Goal: Transaction & Acquisition: Obtain resource

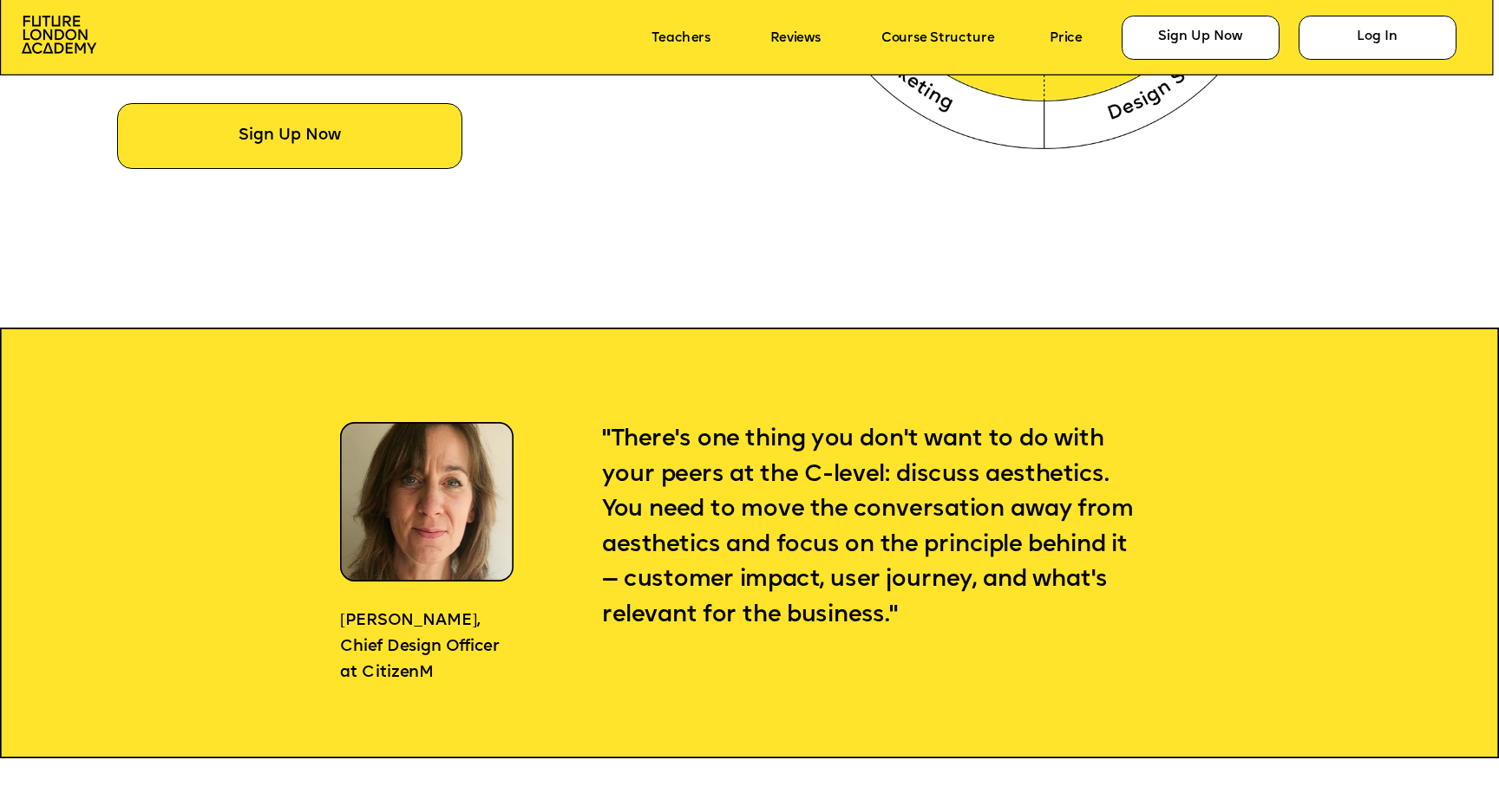
scroll to position [1490, 0]
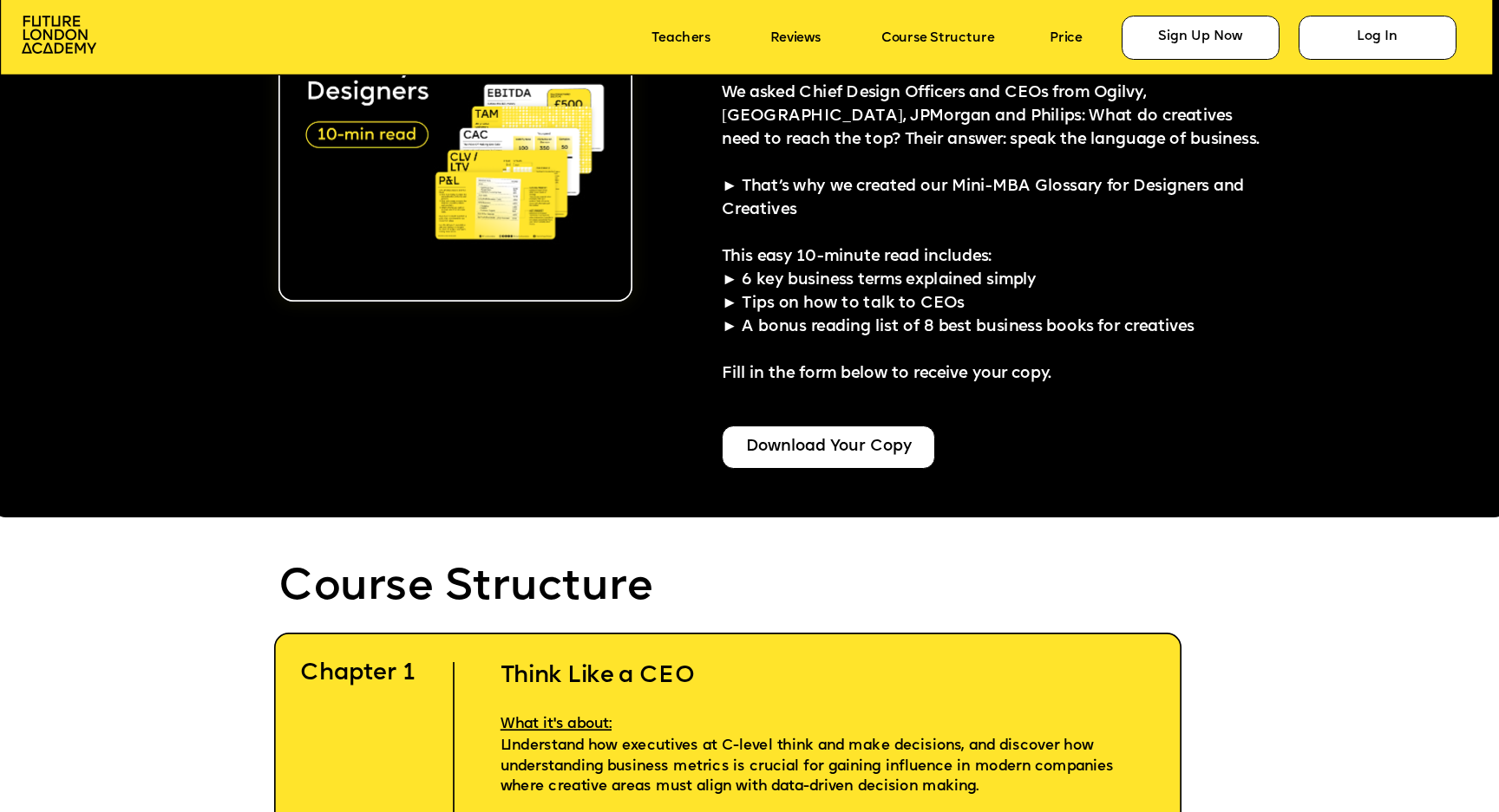
scroll to position [4043, 0]
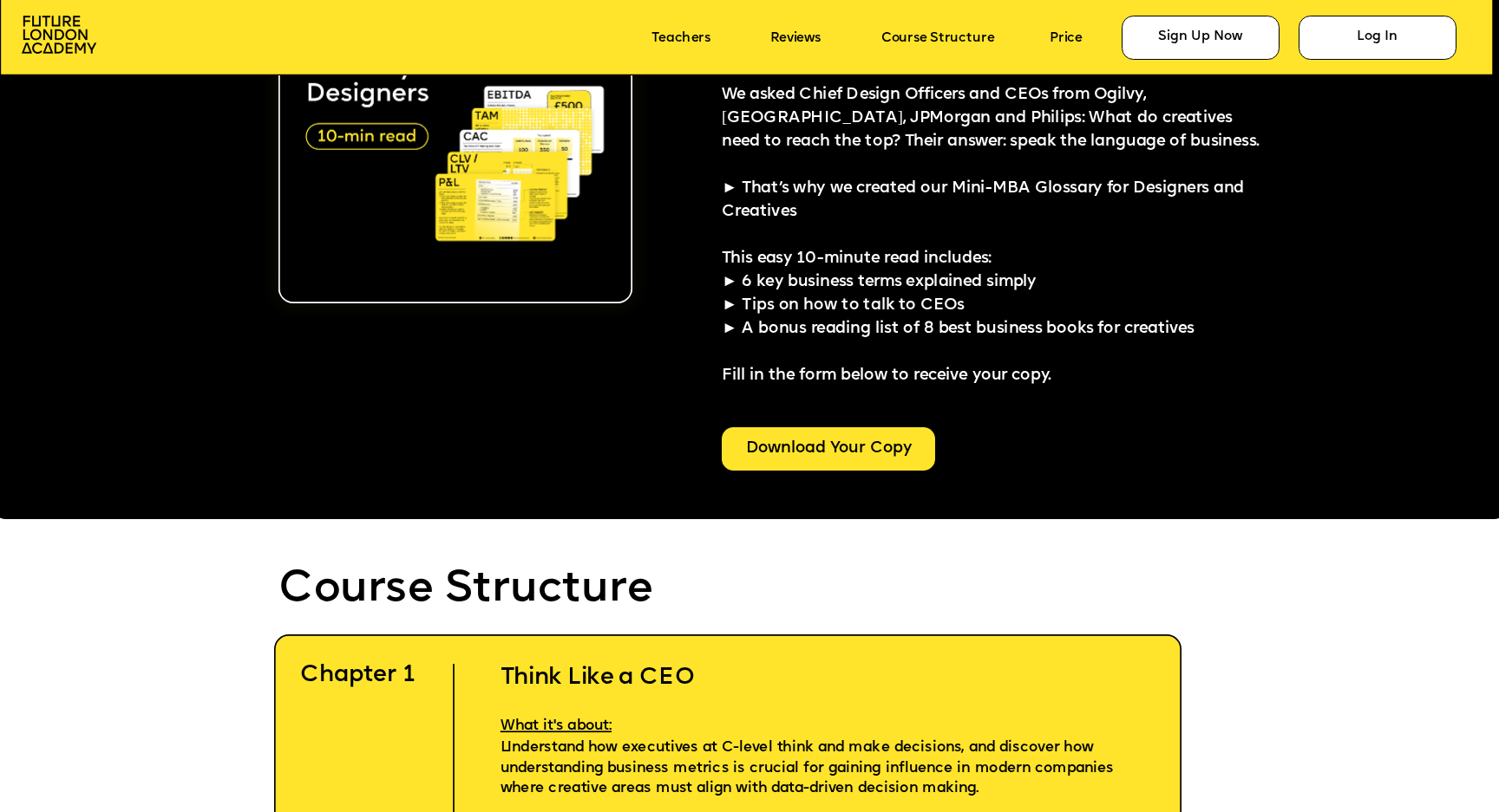
click at [882, 444] on div "Download Your Copy" at bounding box center [828, 449] width 213 height 44
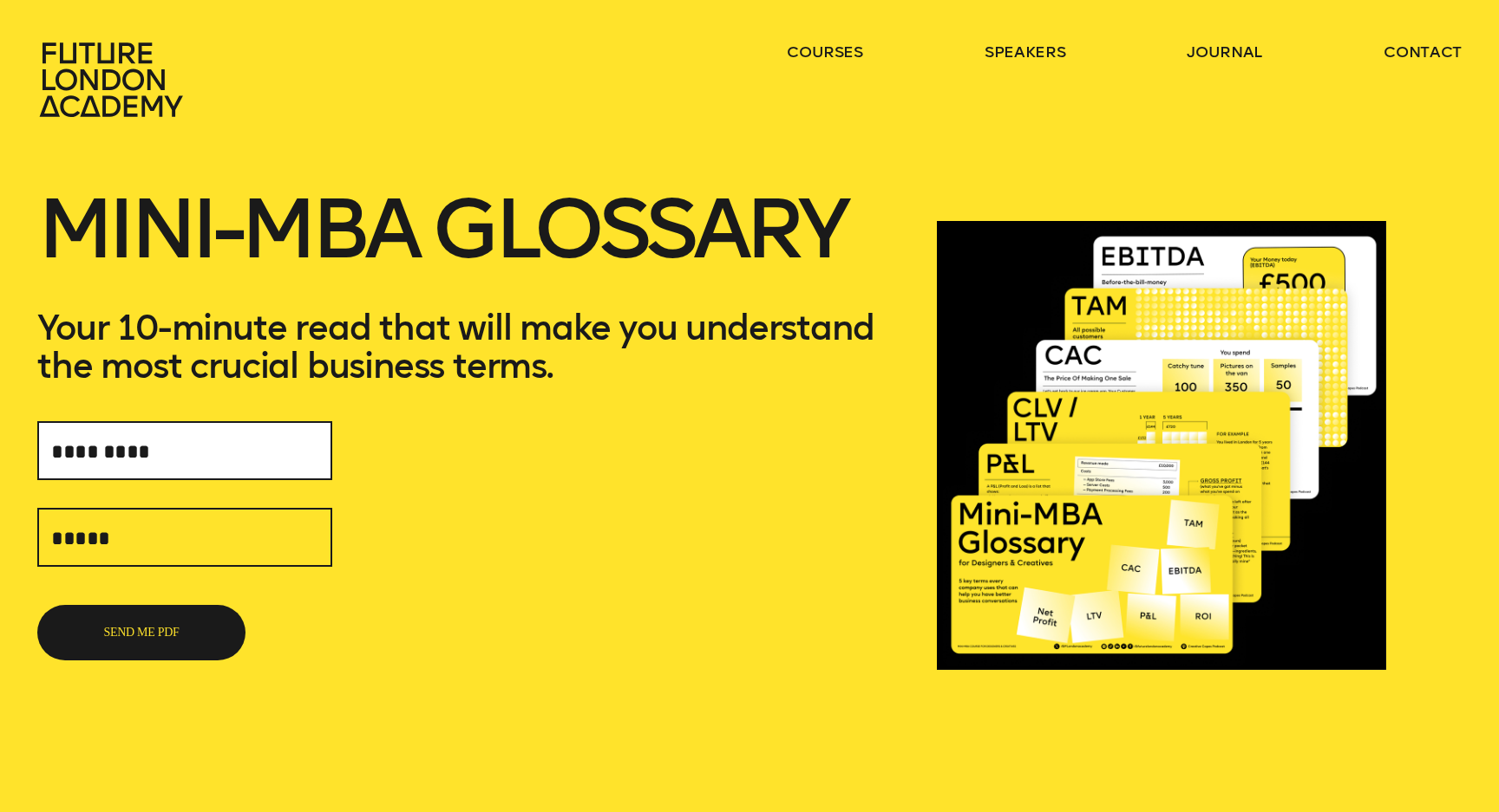
click at [258, 456] on input "text" at bounding box center [185, 451] width 295 height 59
type input "**********"
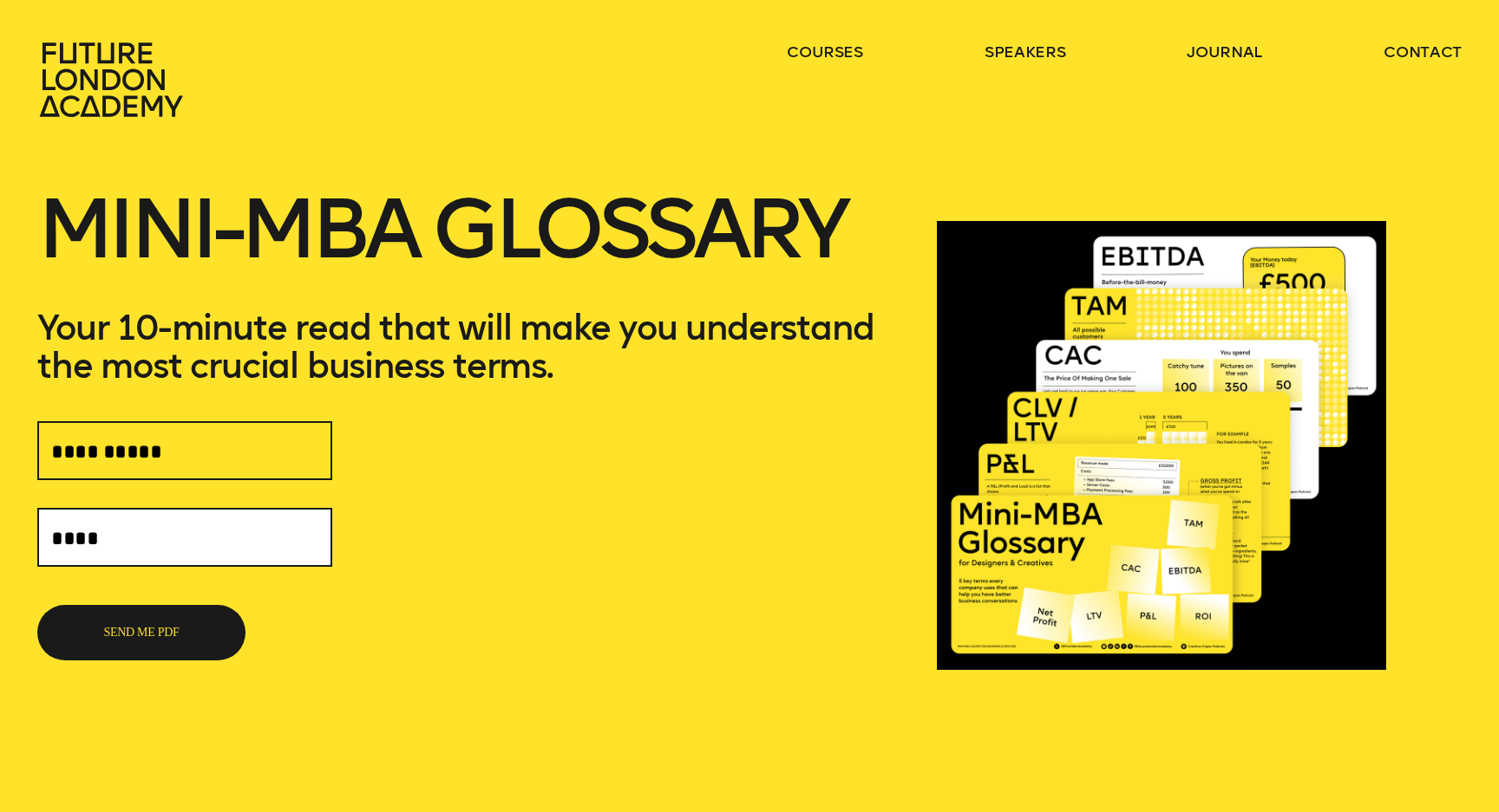
type input "**********"
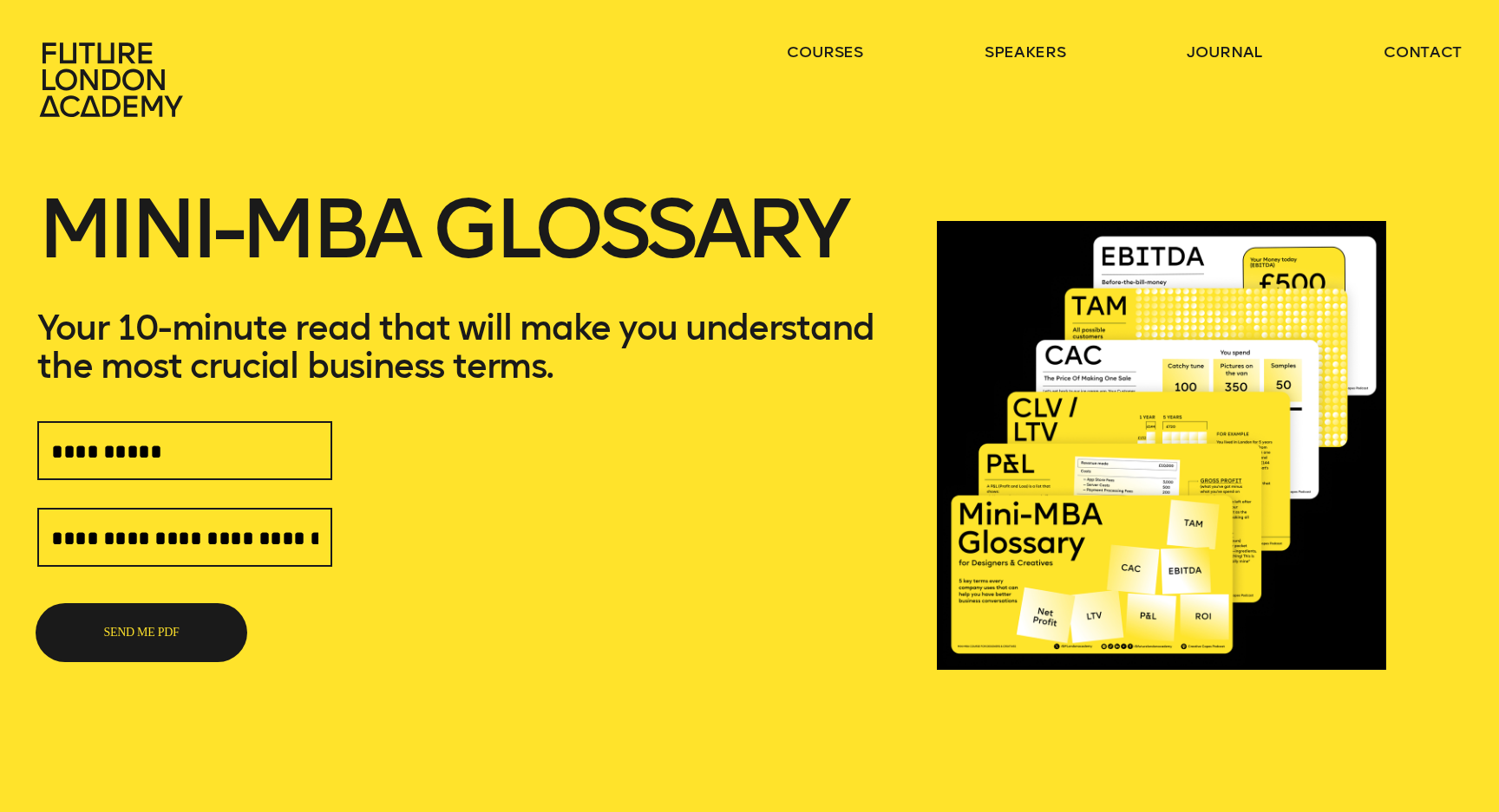
click at [164, 633] on button "SEND ME PDF" at bounding box center [142, 633] width 208 height 56
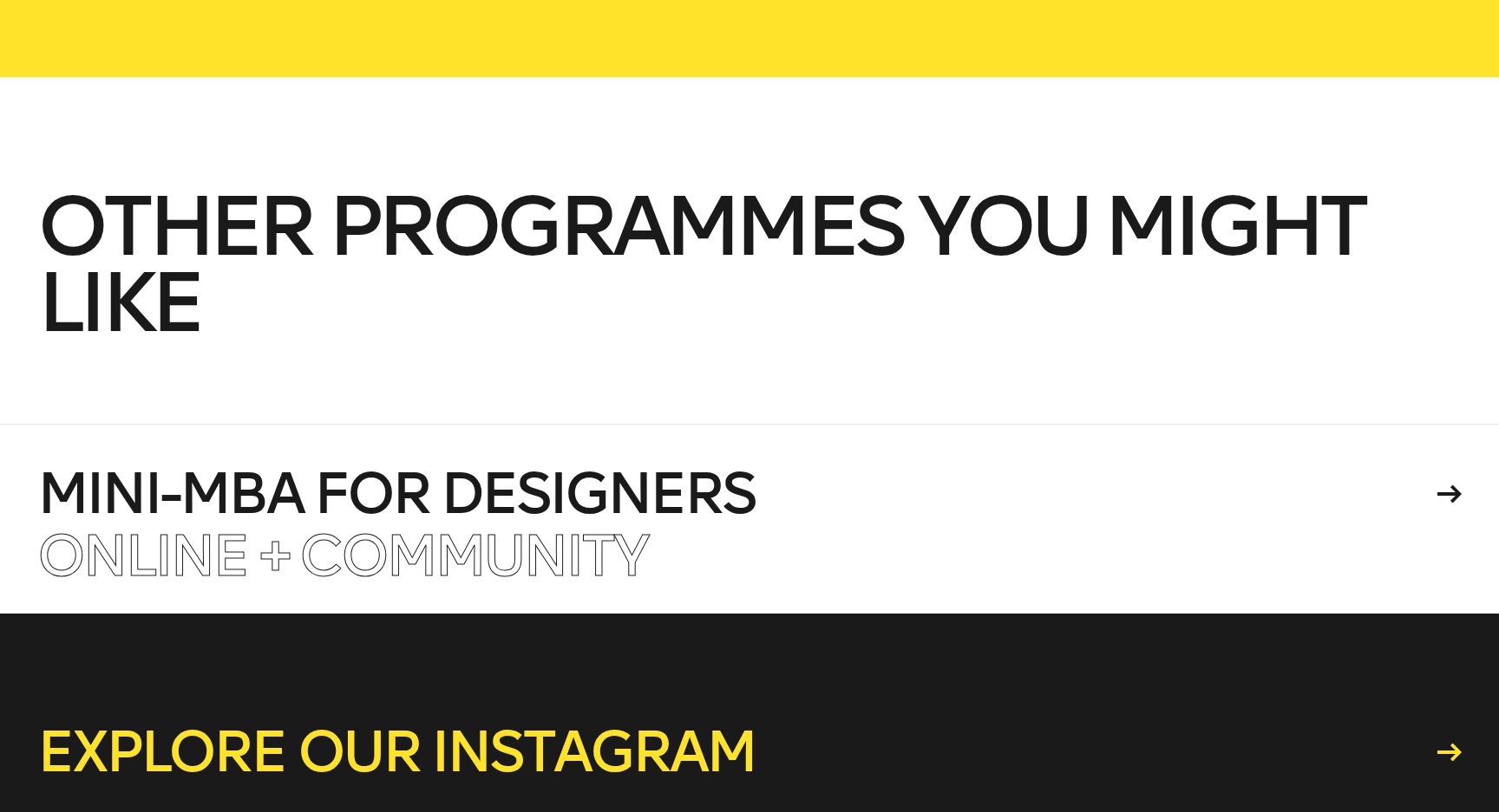
scroll to position [453, 0]
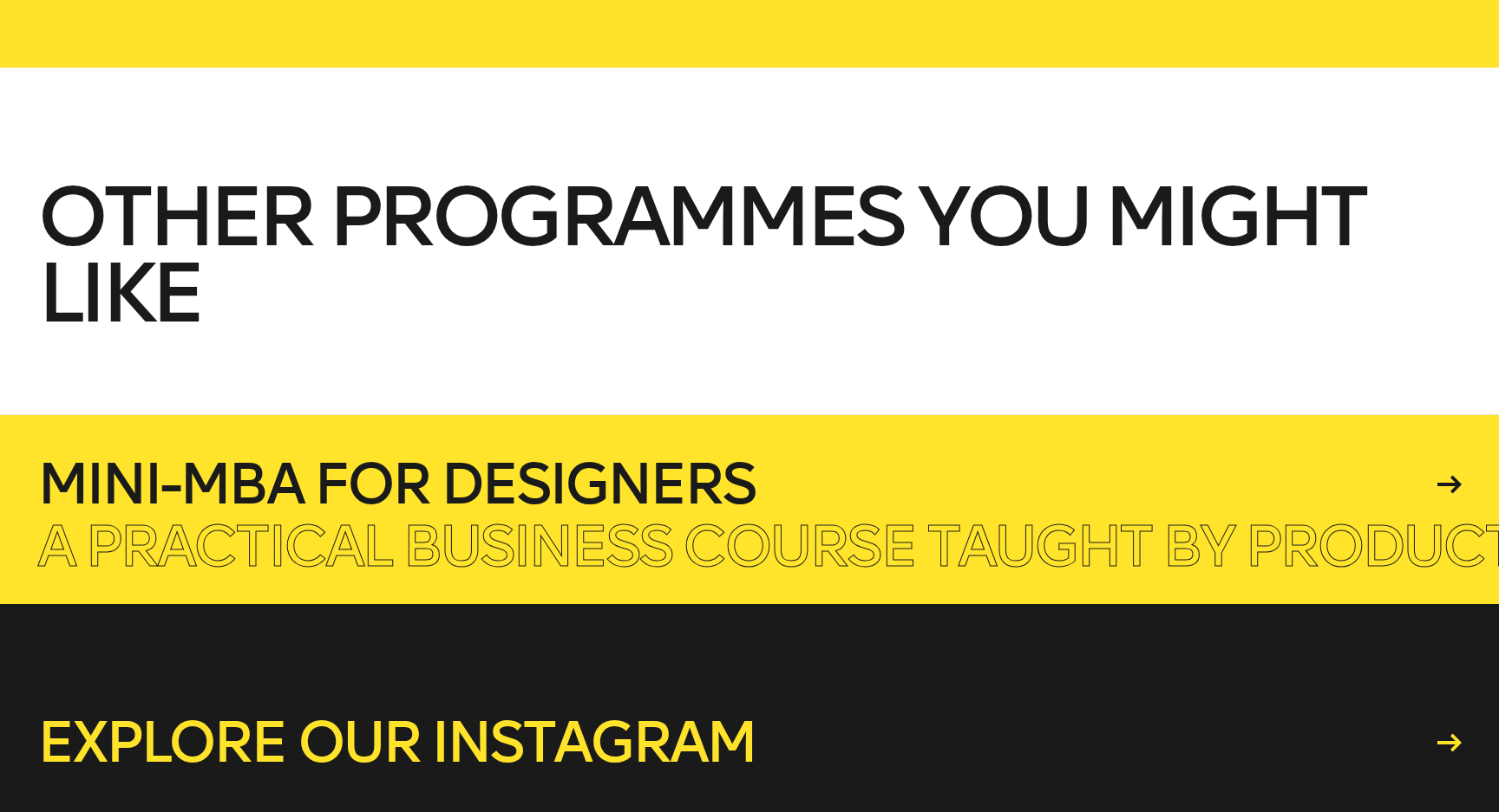
click at [603, 497] on h4 "Mini-MBA for Designers" at bounding box center [734, 484] width 1393 height 56
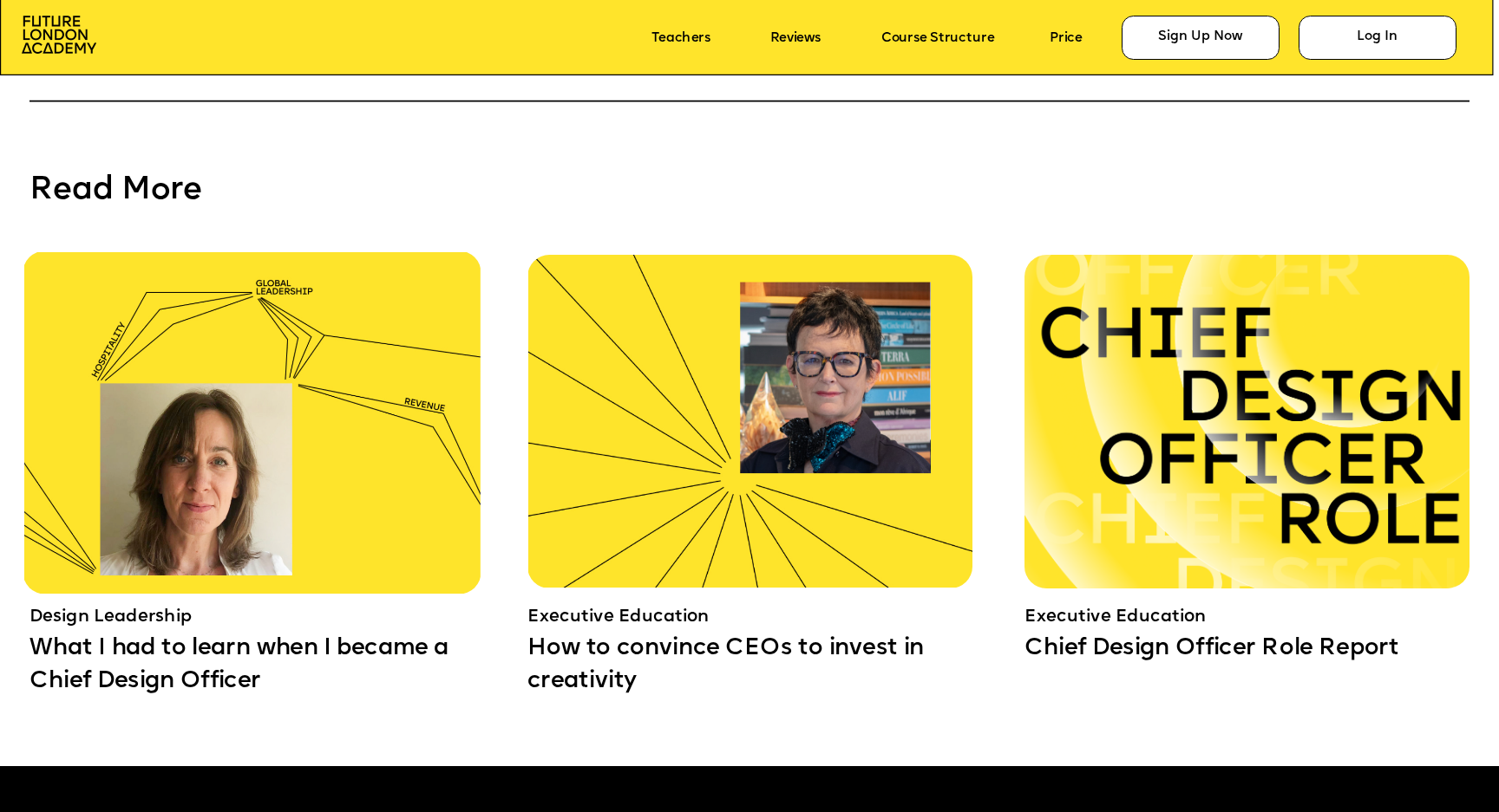
scroll to position [13390, 0]
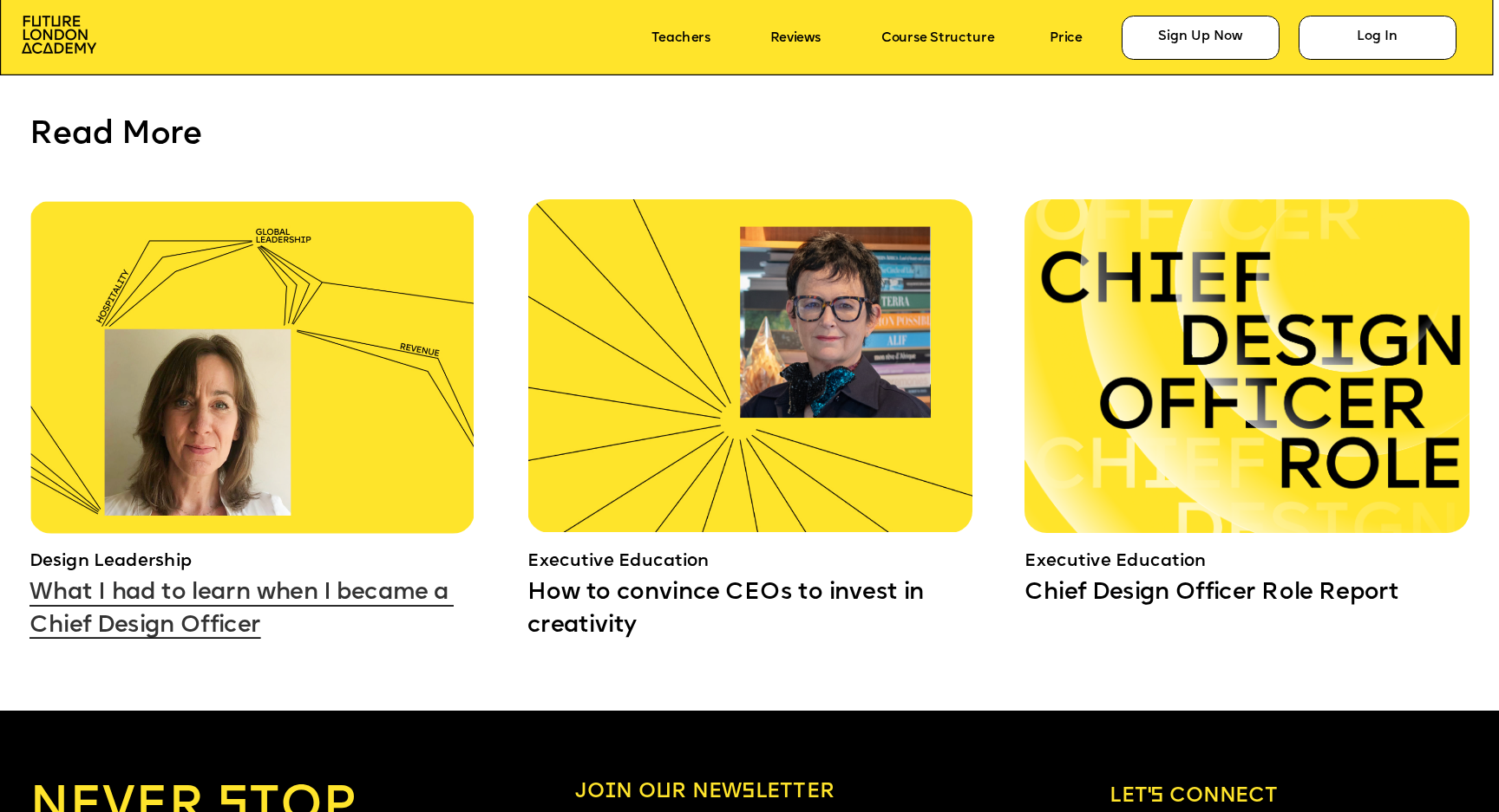
click at [315, 597] on link "What I had to learn when I became a Chief Design Officer" at bounding box center [242, 610] width 425 height 58
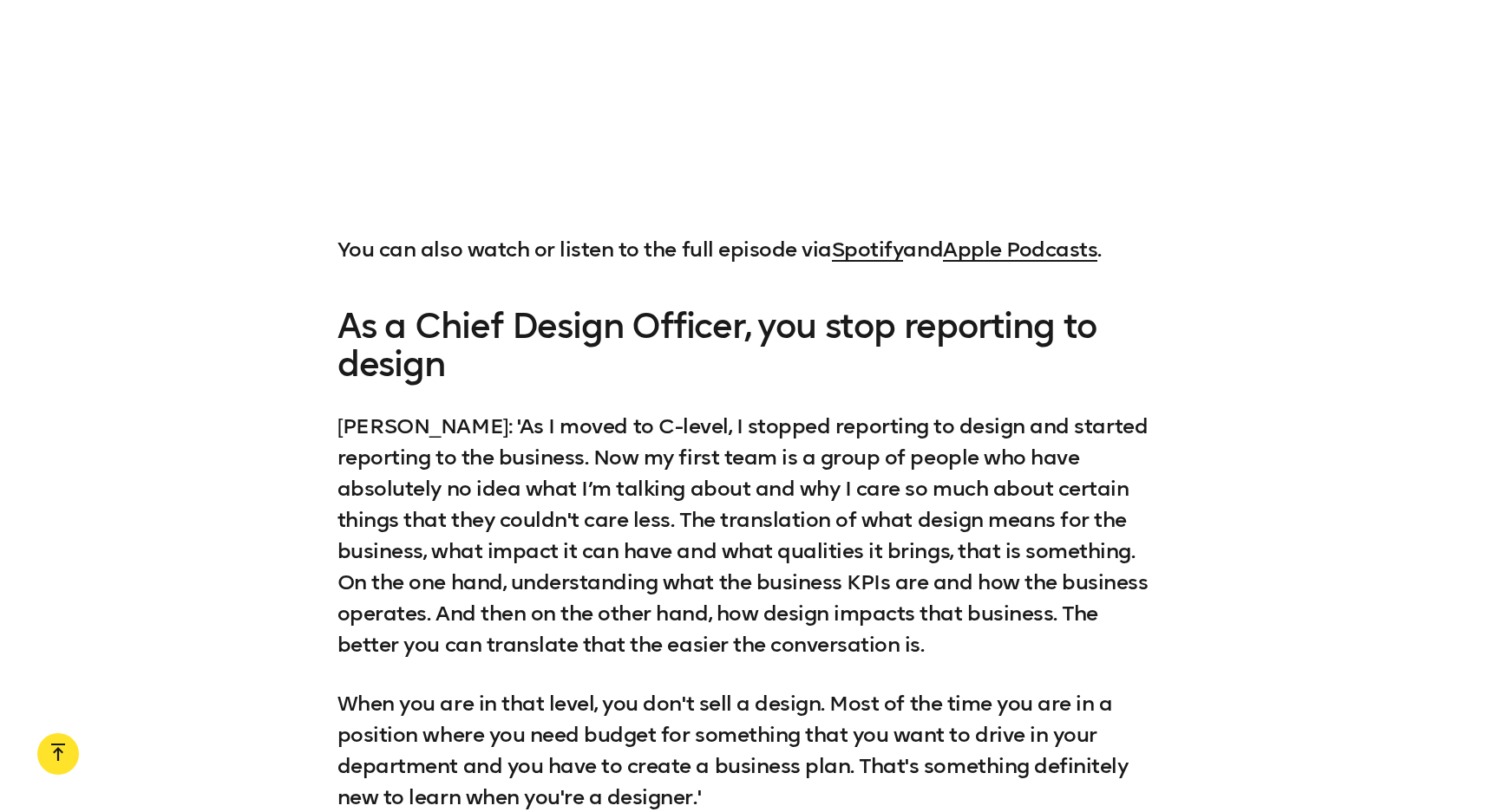
scroll to position [2449, 0]
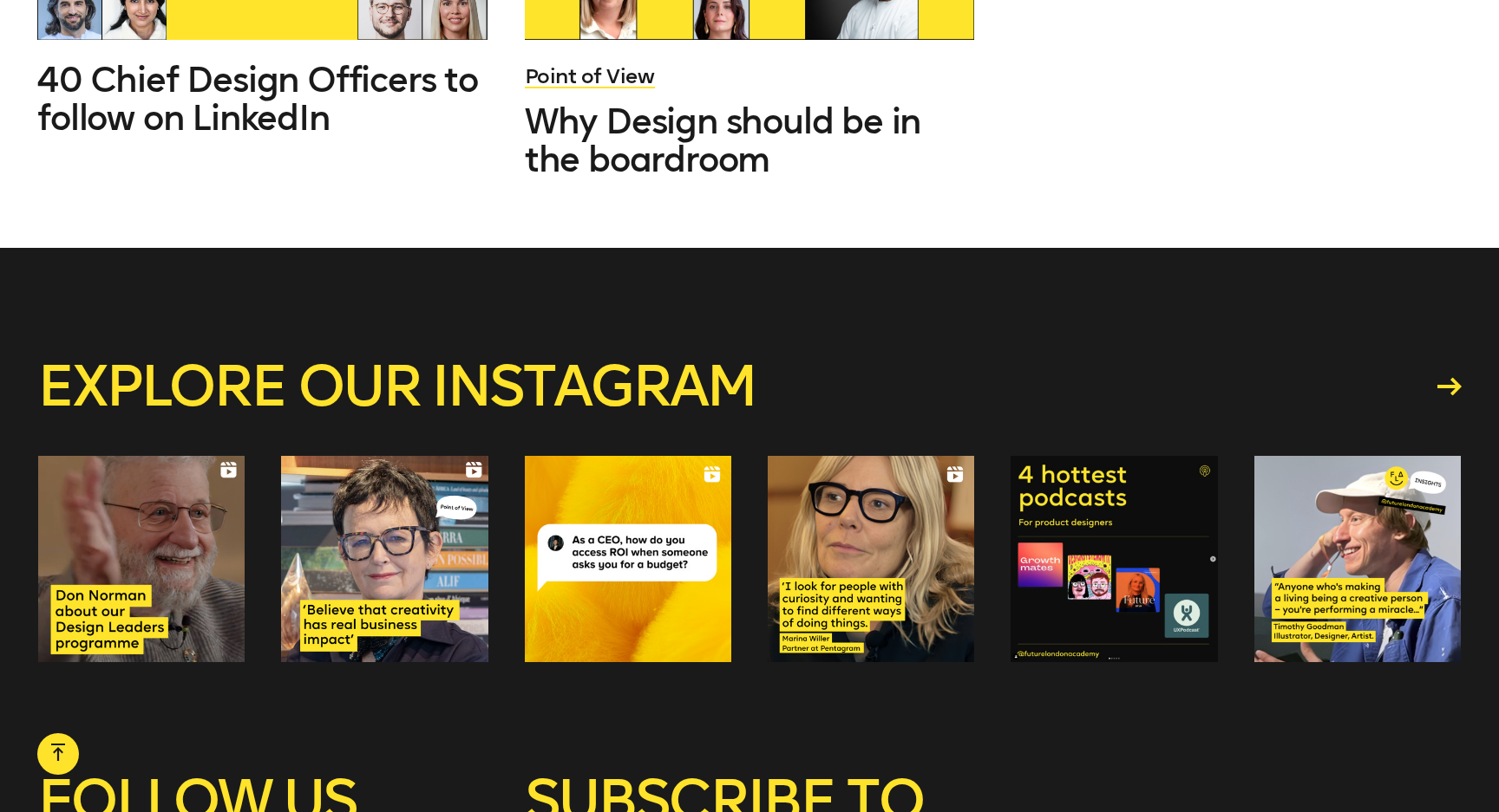
scroll to position [6969, 0]
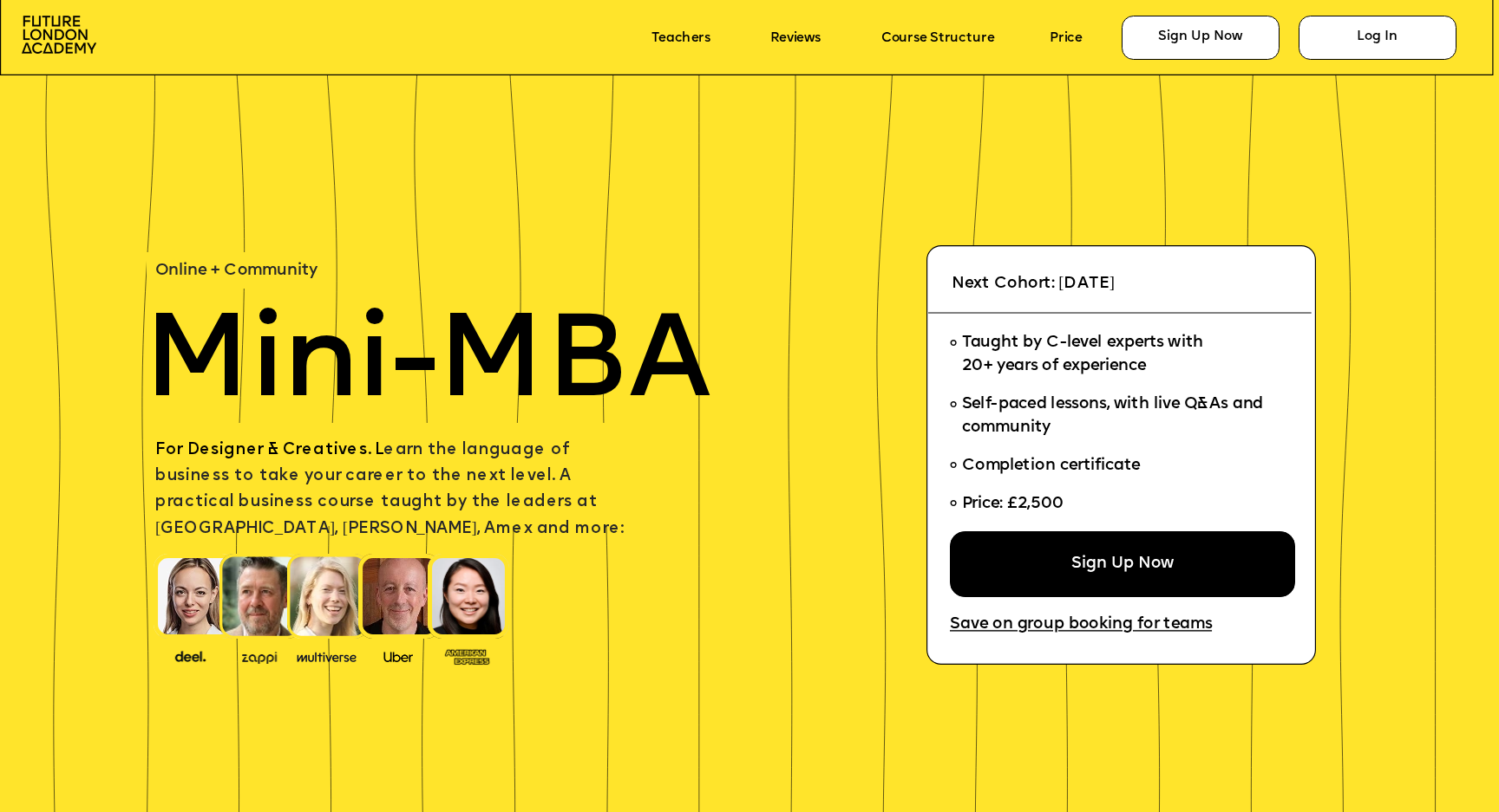
scroll to position [4043, 0]
